Goal: Task Accomplishment & Management: Manage account settings

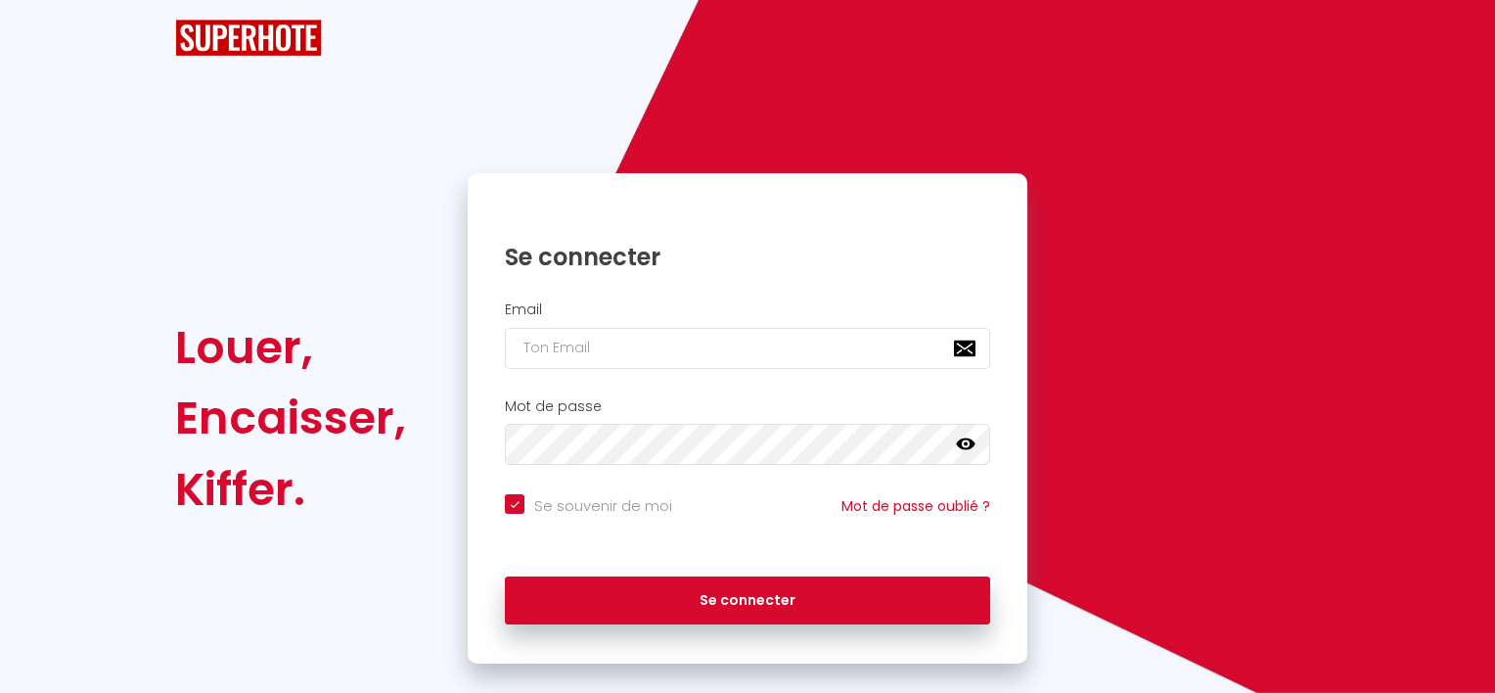
checkbox input "true"
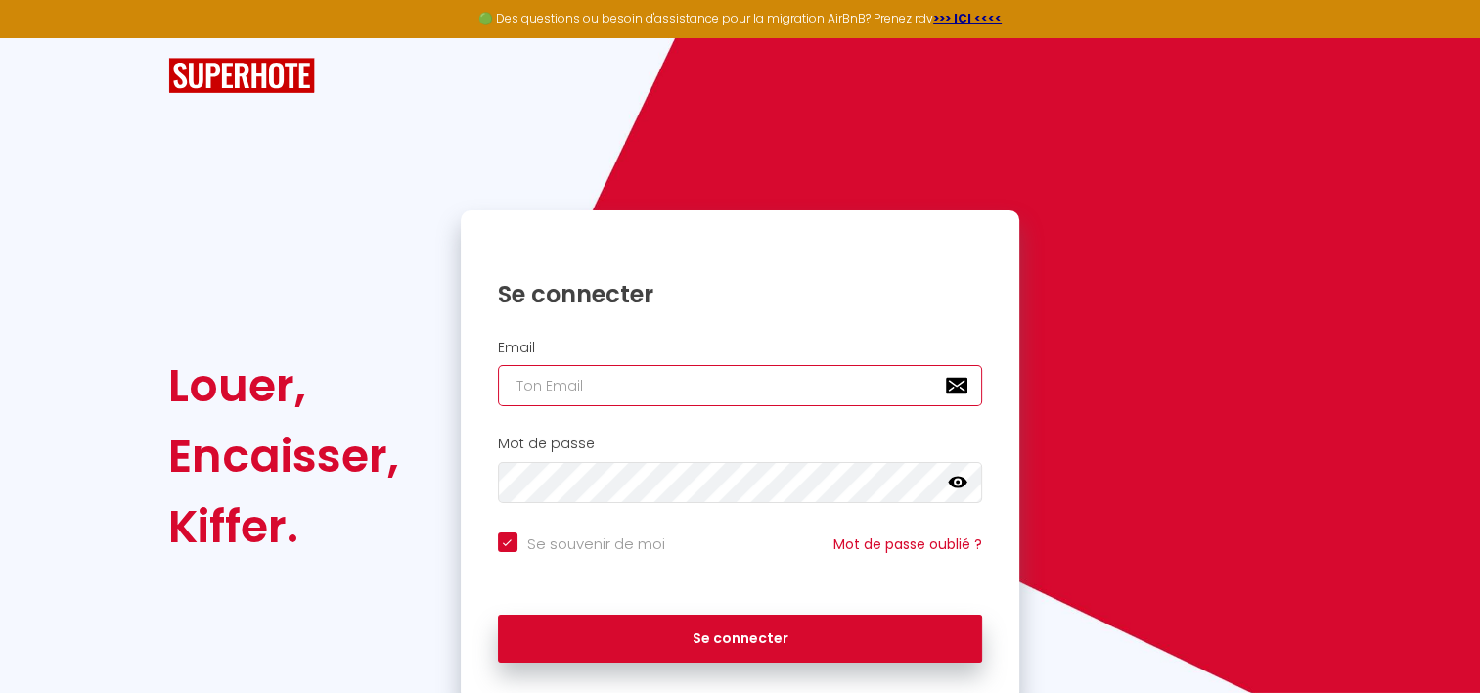
click at [586, 399] on input "email" at bounding box center [740, 385] width 485 height 41
click at [0, 692] on com-1password-button at bounding box center [0, 693] width 0 height 0
type input "d"
checkbox input "true"
type input "dr"
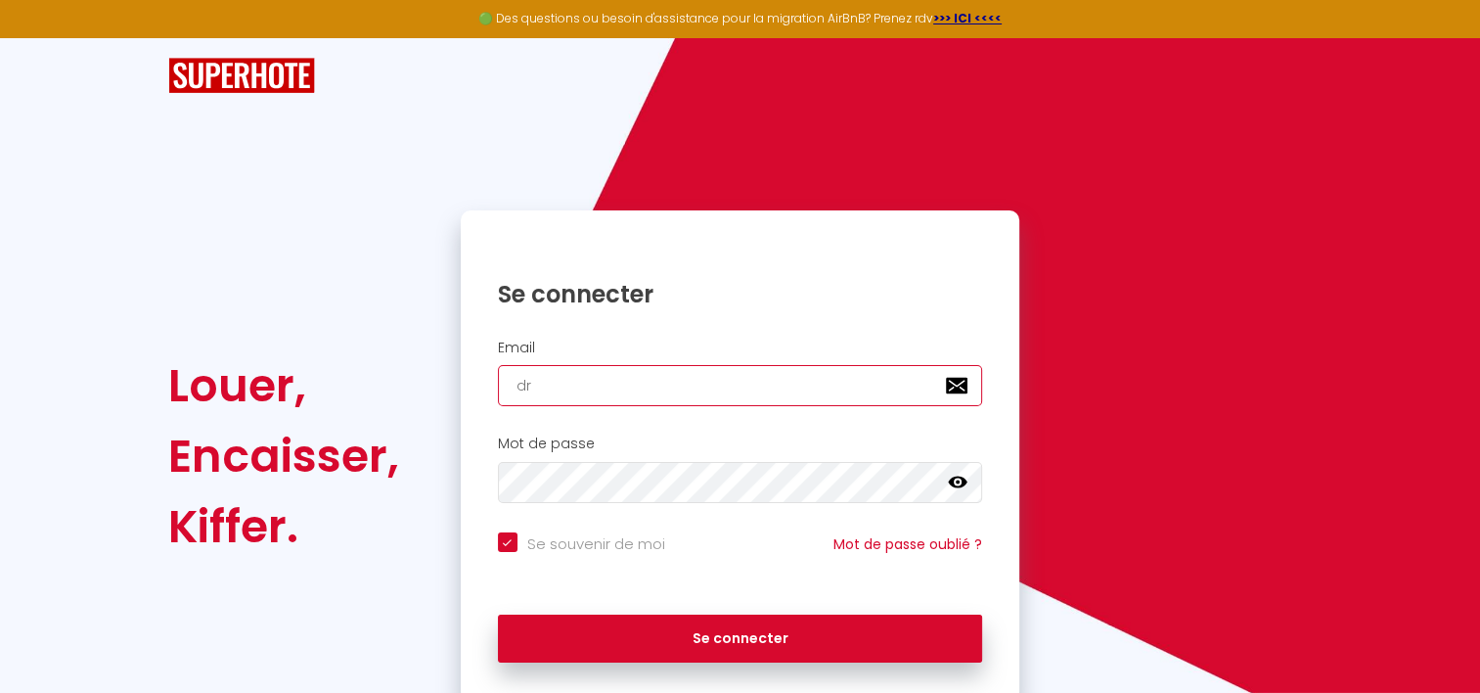
checkbox input "true"
type input "[EMAIL_ADDRESS][DOMAIN_NAME]"
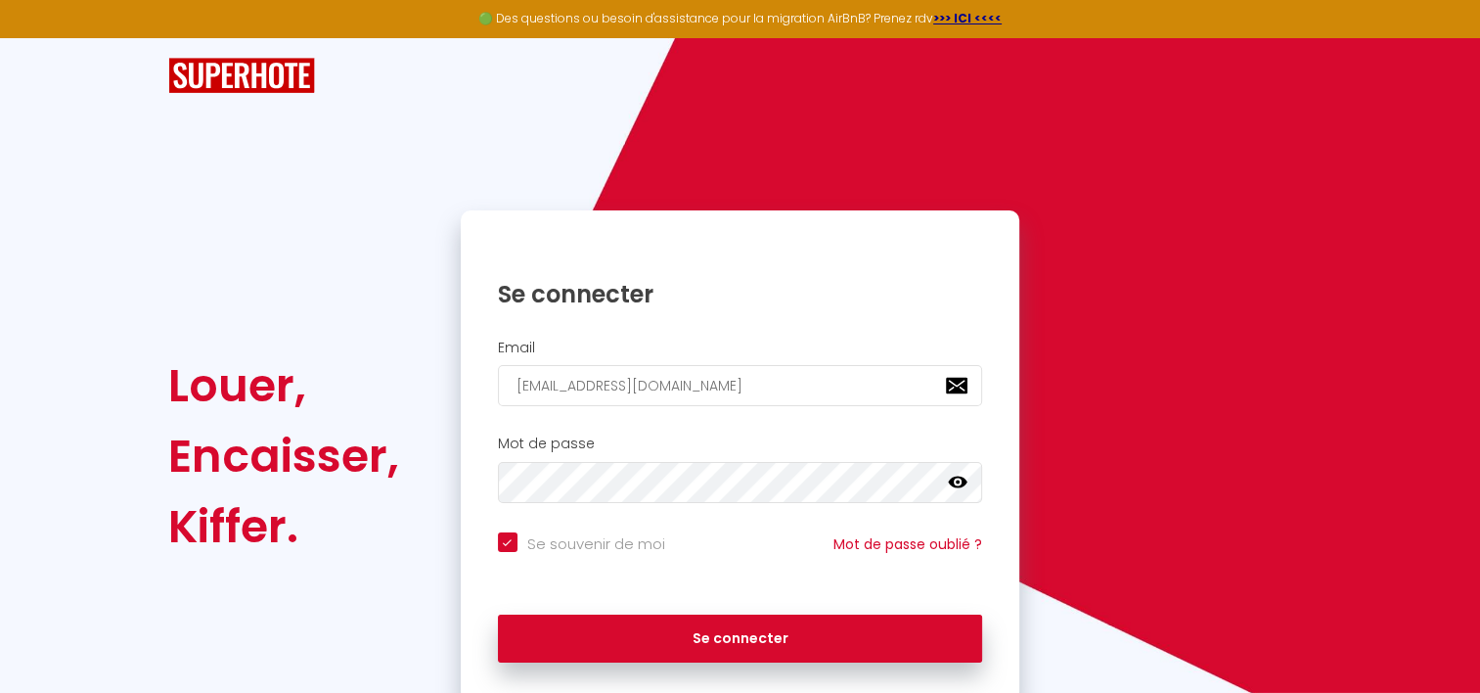
checkbox input "true"
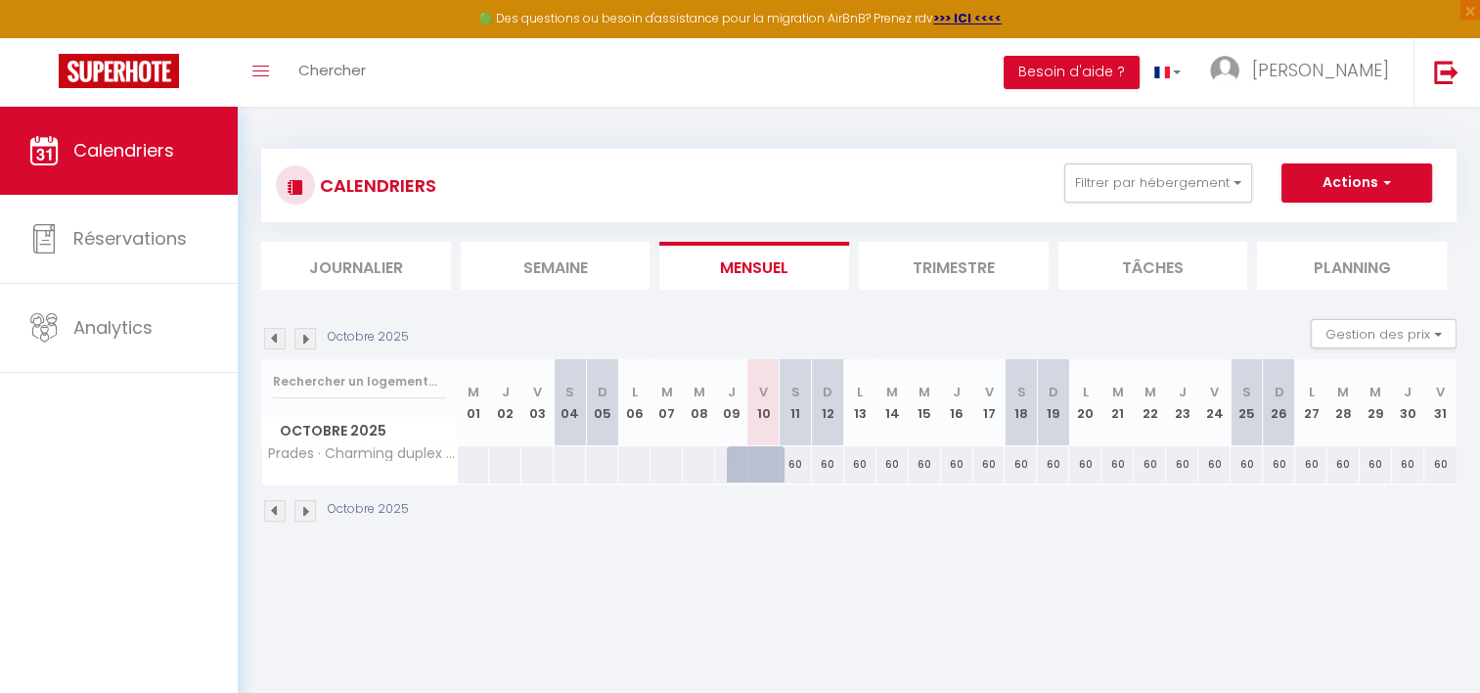
click at [302, 343] on img at bounding box center [306, 339] width 22 height 22
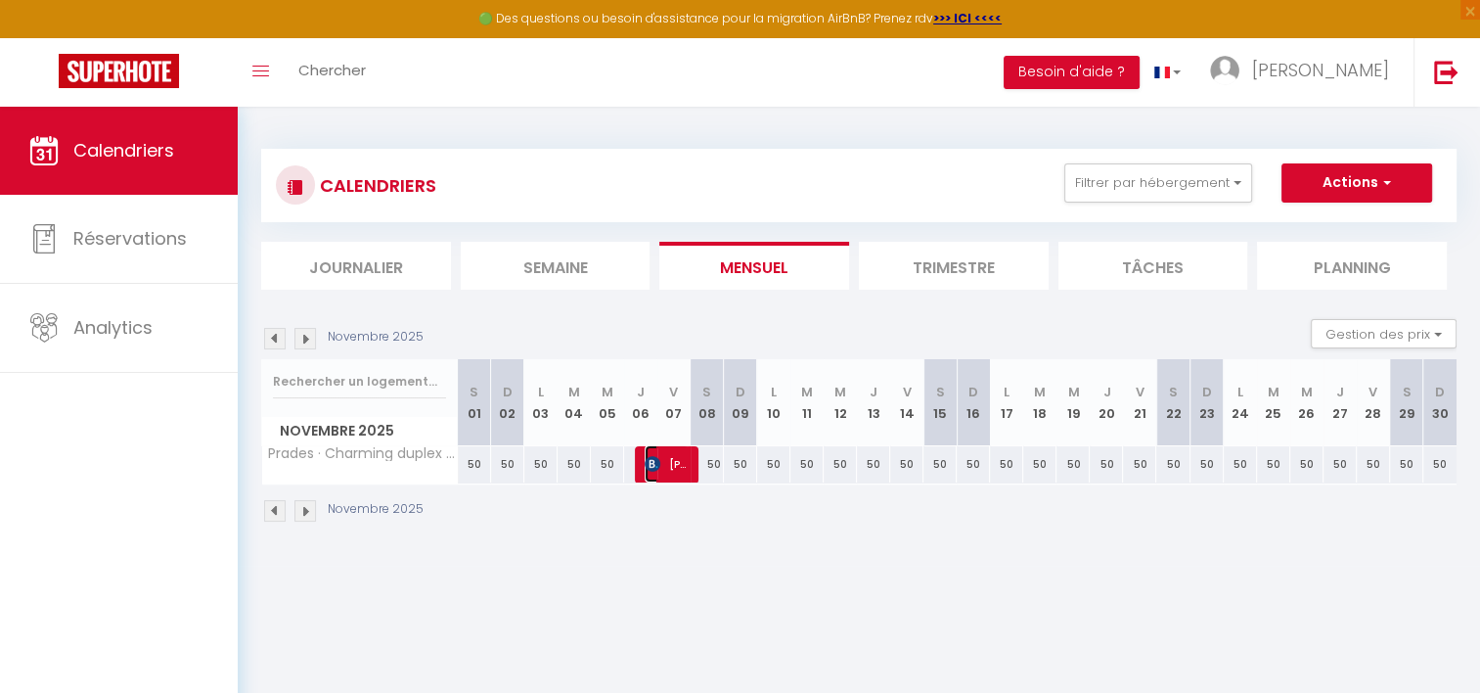
click at [665, 474] on span "[PERSON_NAME] [PERSON_NAME]" at bounding box center [667, 463] width 44 height 37
select select "OK"
select select "KO"
select select "0"
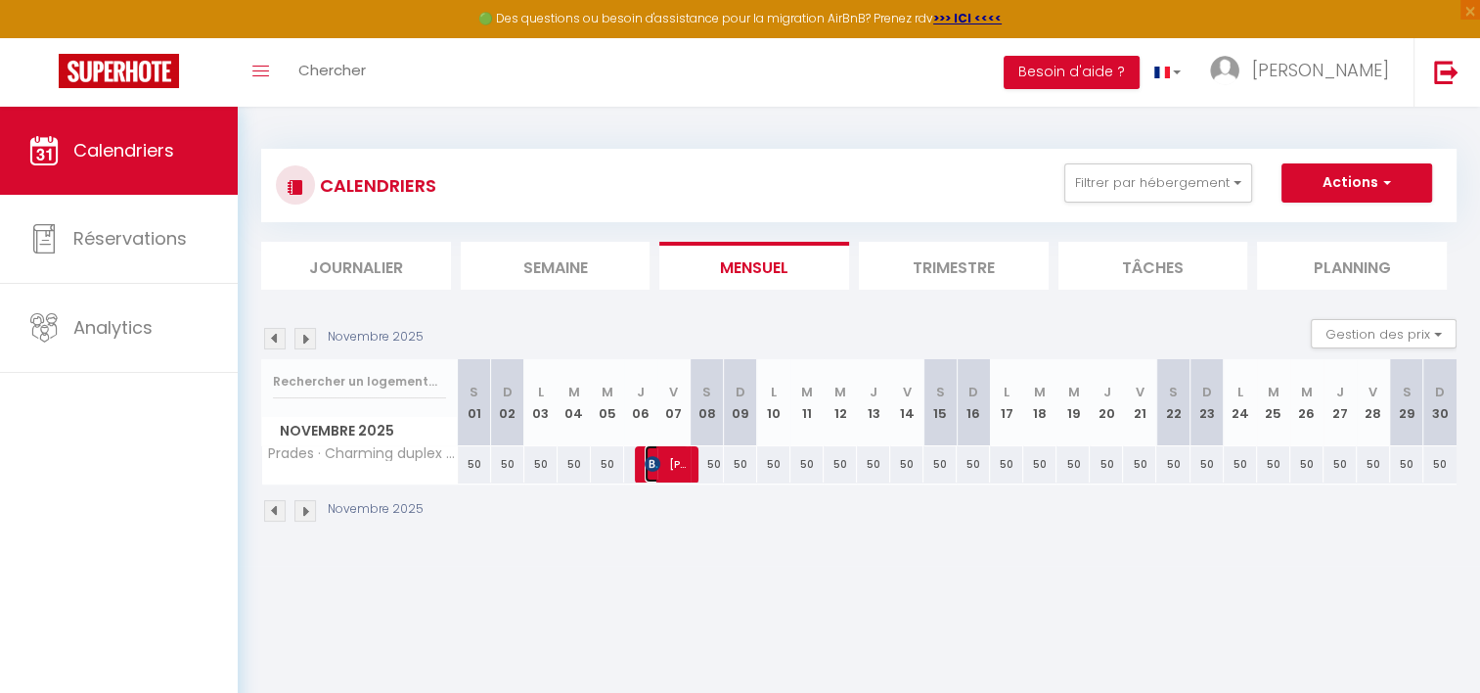
select select "1"
select select
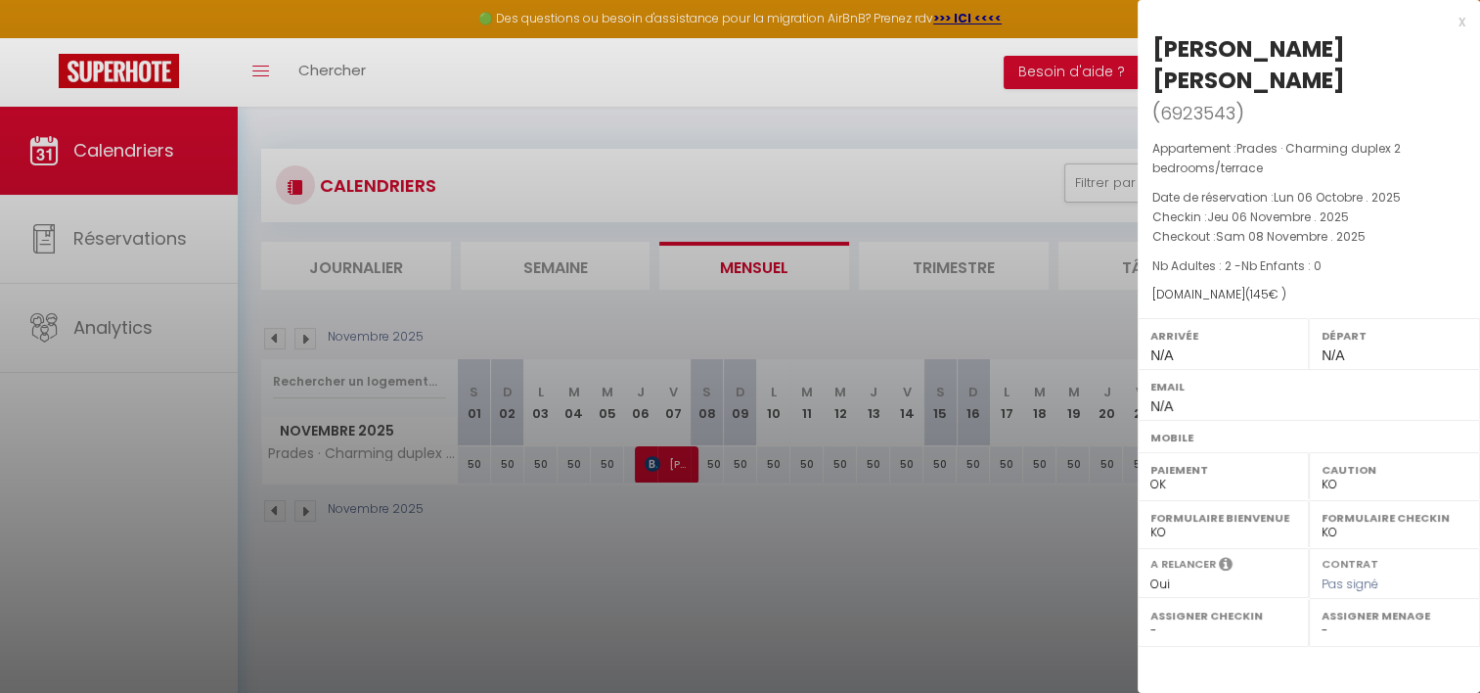
click at [794, 135] on div at bounding box center [740, 346] width 1480 height 693
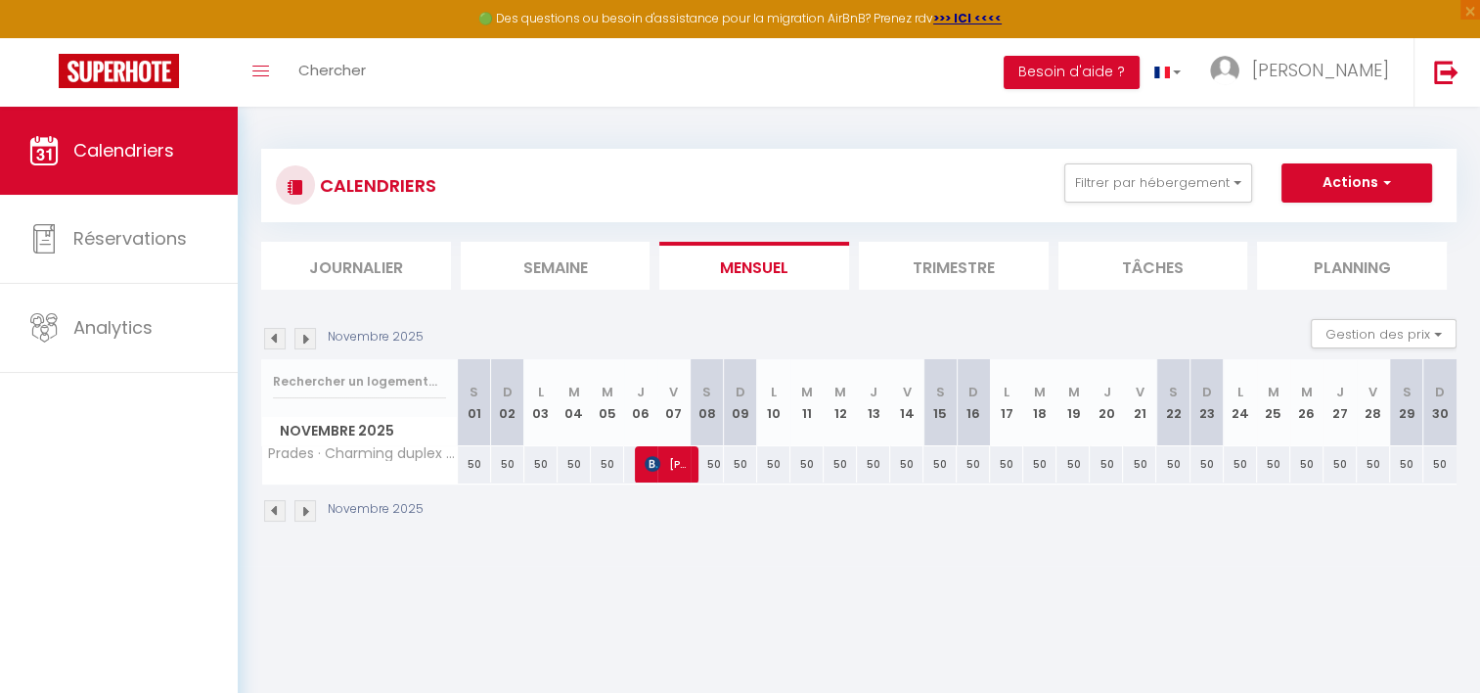
click at [629, 279] on li "Semaine" at bounding box center [556, 266] width 190 height 48
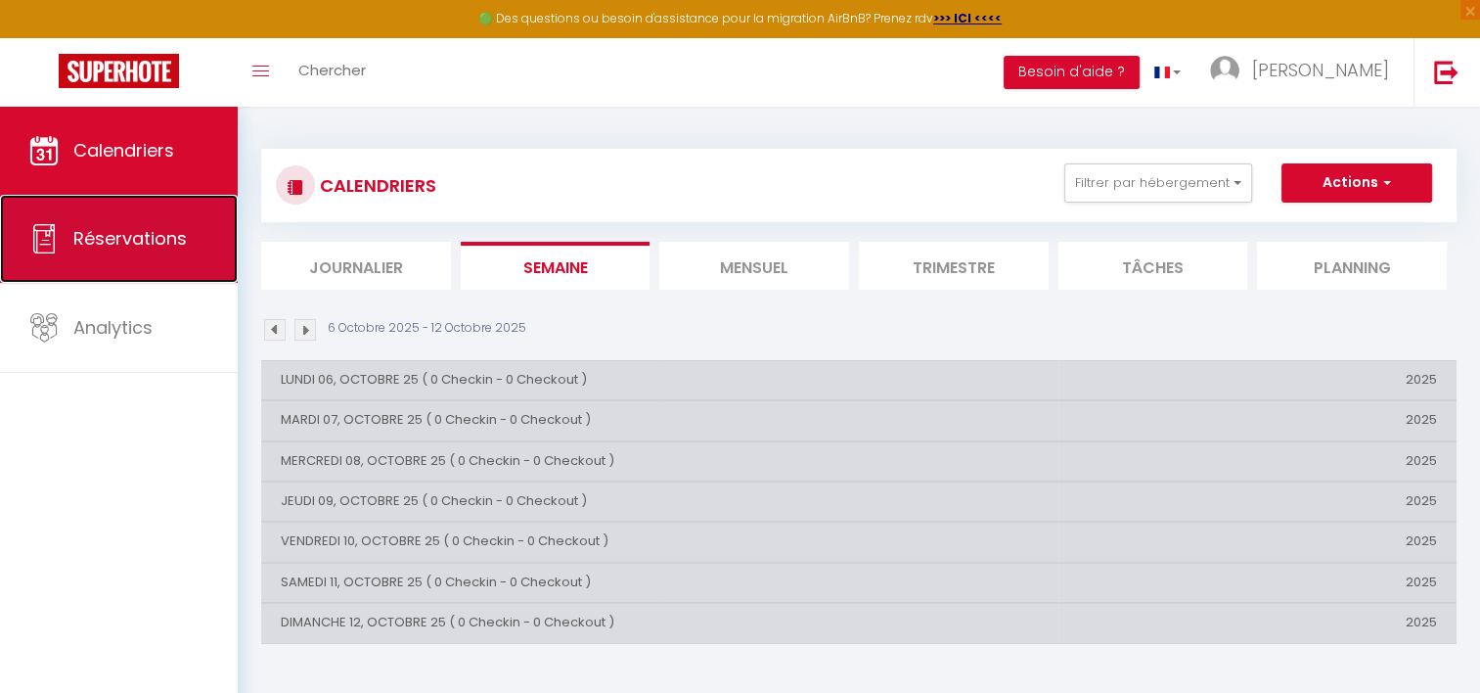
click at [141, 254] on link "Réservations" at bounding box center [119, 239] width 238 height 88
select select "not_cancelled"
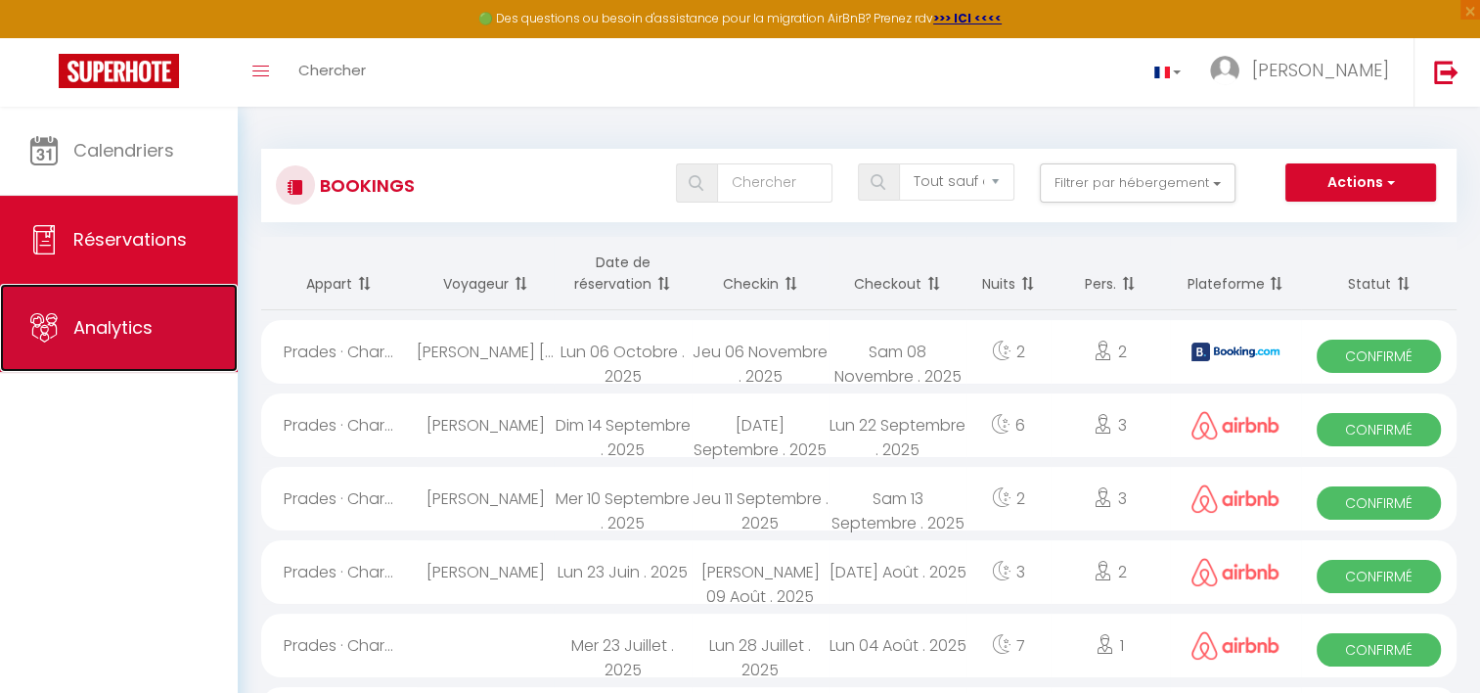
click at [117, 340] on link "Analytics" at bounding box center [119, 328] width 238 height 88
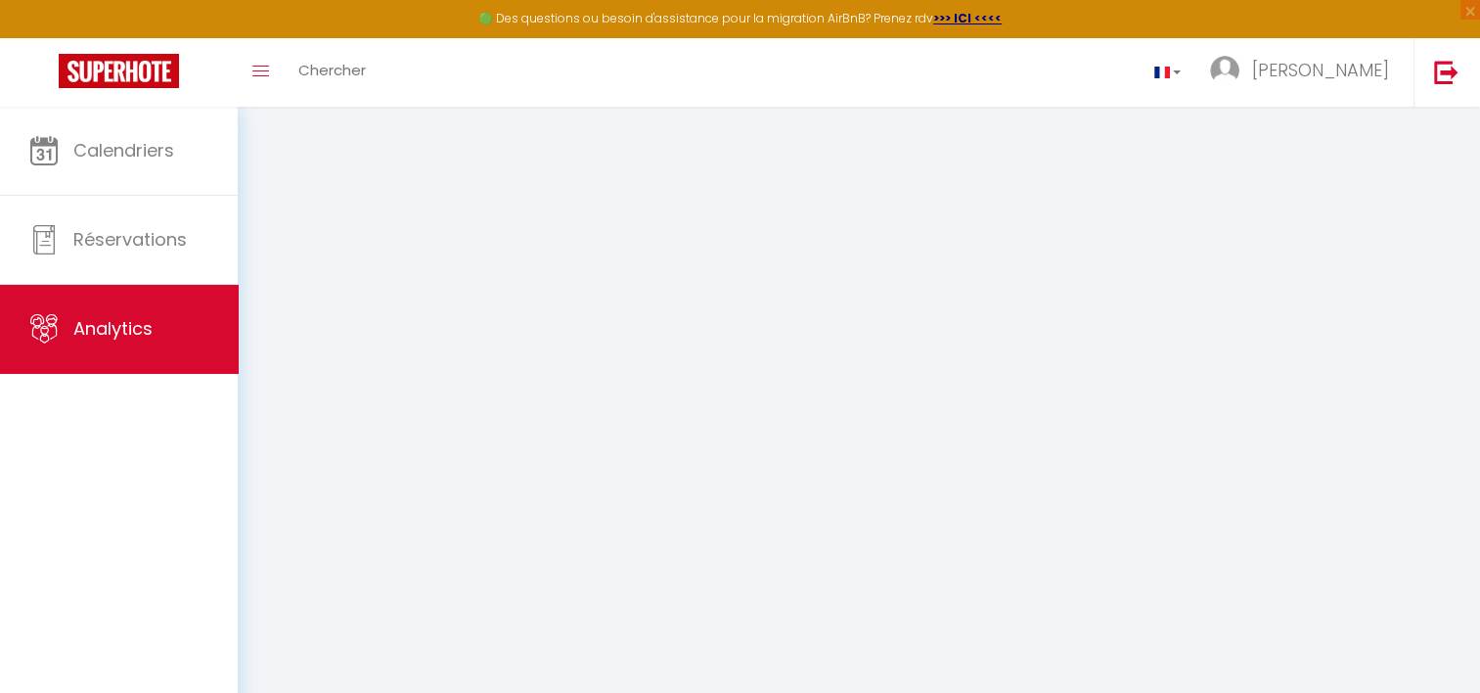
select select "2025"
select select "10"
